Goal: Error: Check status

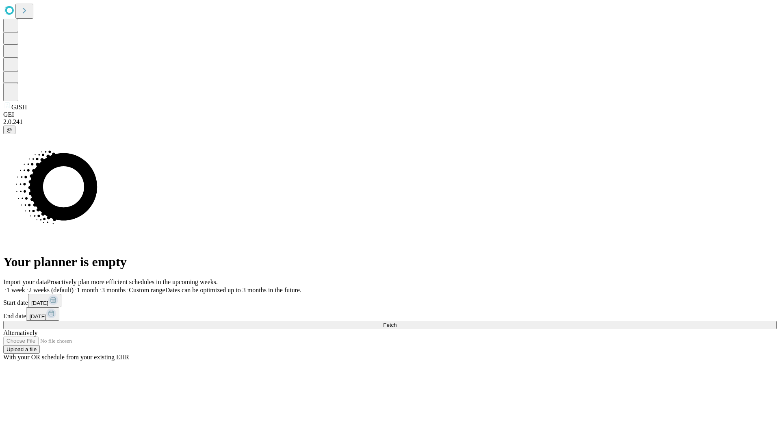
click at [397, 322] on span "Fetch" at bounding box center [389, 325] width 13 height 6
